Goal: Contribute content

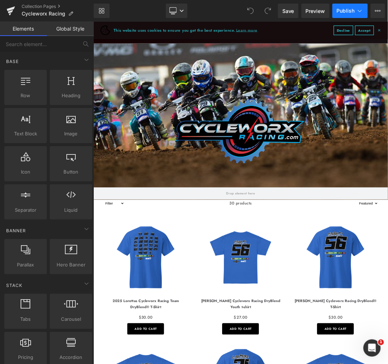
click at [340, 11] on span "Publish" at bounding box center [345, 11] width 18 height 6
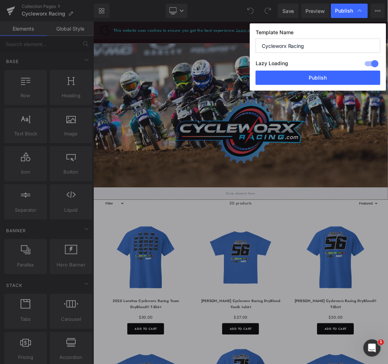
click at [304, 47] on input "Cycleworx Racing" at bounding box center [317, 46] width 125 height 14
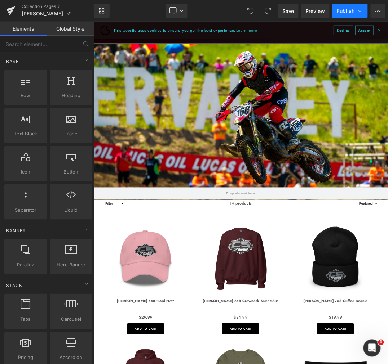
click at [356, 12] on icon at bounding box center [359, 10] width 7 height 7
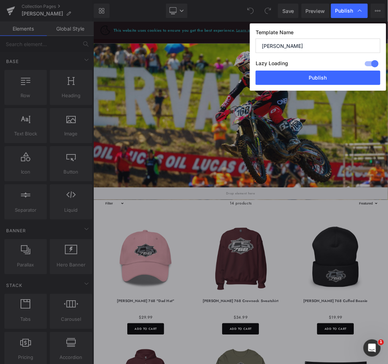
click at [294, 46] on input "[PERSON_NAME]" at bounding box center [317, 46] width 125 height 14
